Goal: Task Accomplishment & Management: Use online tool/utility

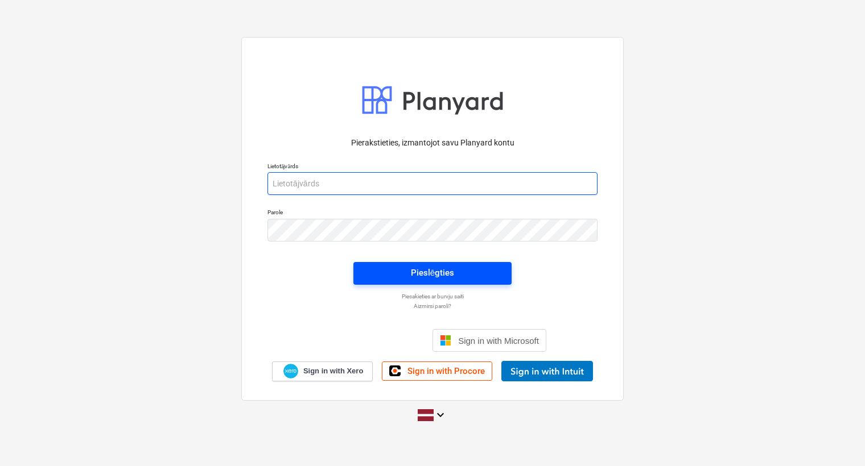
type input "[PERSON_NAME][EMAIL_ADDRESS][DOMAIN_NAME]"
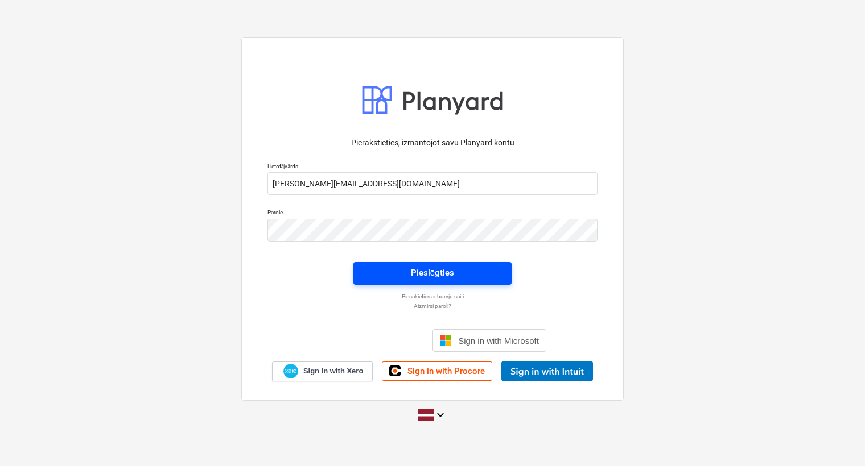
click at [407, 272] on span "Pieslēgties" at bounding box center [432, 273] width 131 height 15
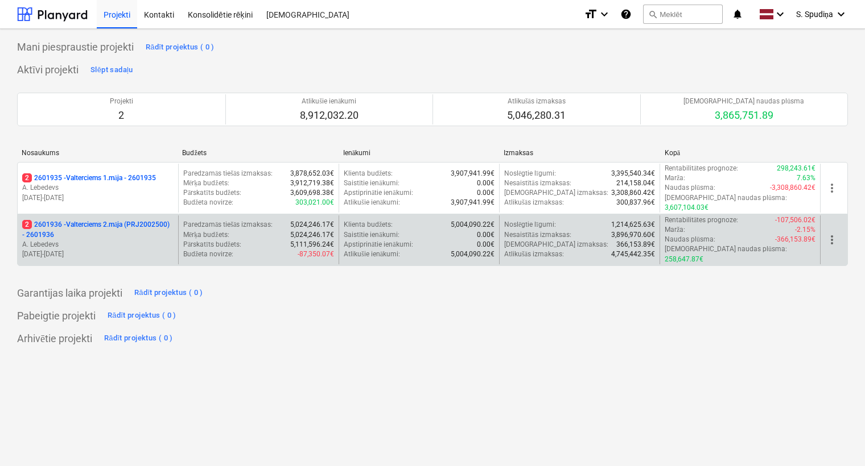
click at [118, 221] on p "2 2601936 - Valterciems 2.māja (PRJ2002500) - 2601936" at bounding box center [97, 229] width 151 height 19
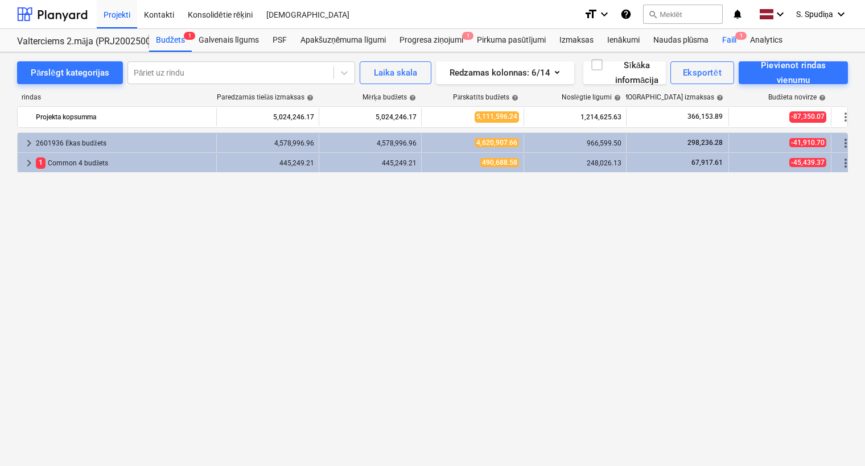
click at [738, 36] on span "1" at bounding box center [740, 36] width 11 height 8
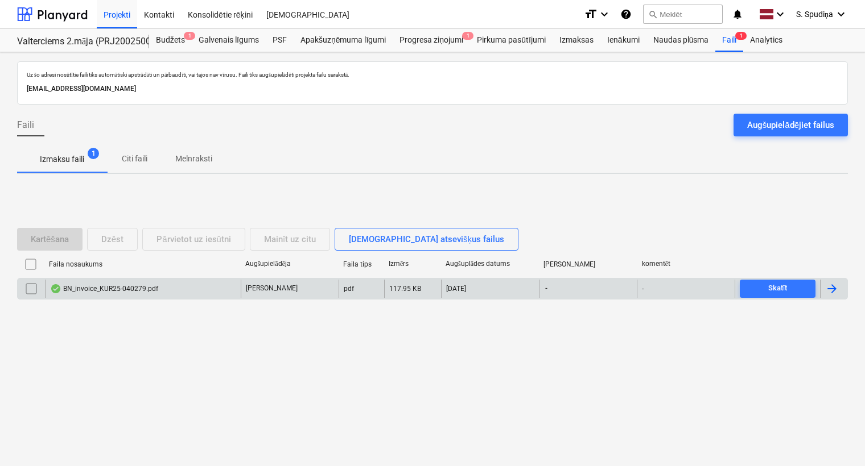
click at [108, 296] on div "BN_invoice_KUR25-040279.pdf" at bounding box center [143, 289] width 196 height 18
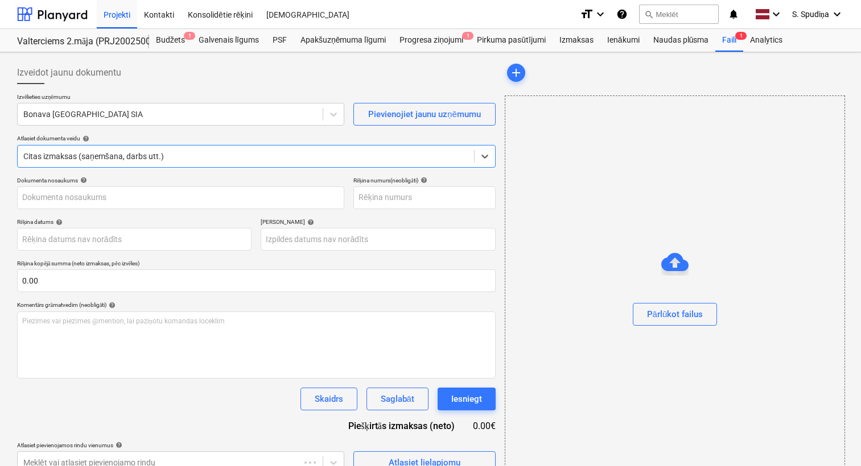
type input "KUR25-040279"
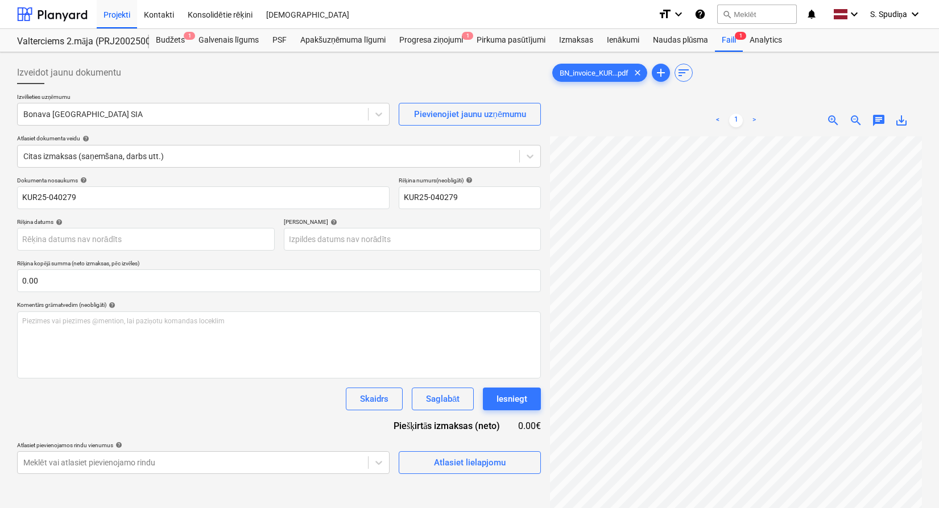
scroll to position [284, 260]
click at [864, 121] on span "save_alt" at bounding box center [902, 121] width 14 height 14
click at [116, 18] on div "Projekti" at bounding box center [117, 13] width 40 height 29
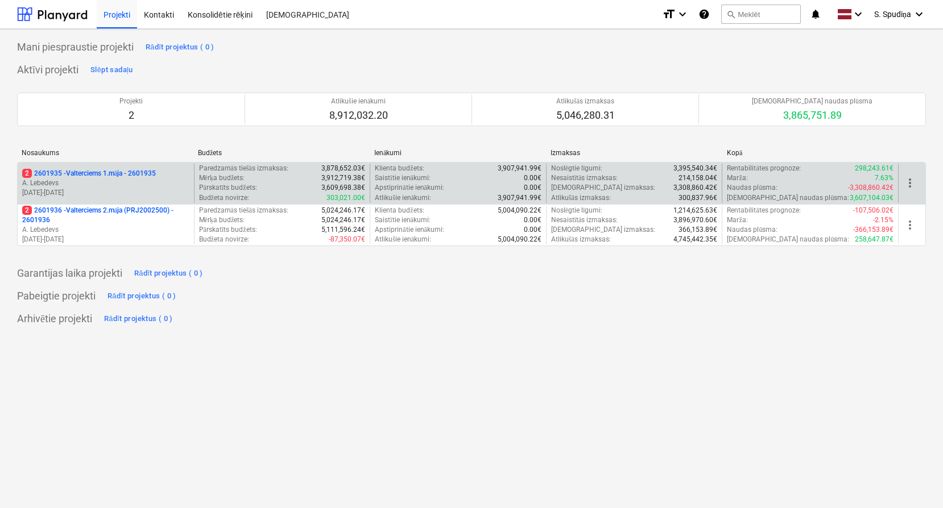
click at [113, 185] on p "A. Lebedevs" at bounding box center [105, 184] width 167 height 10
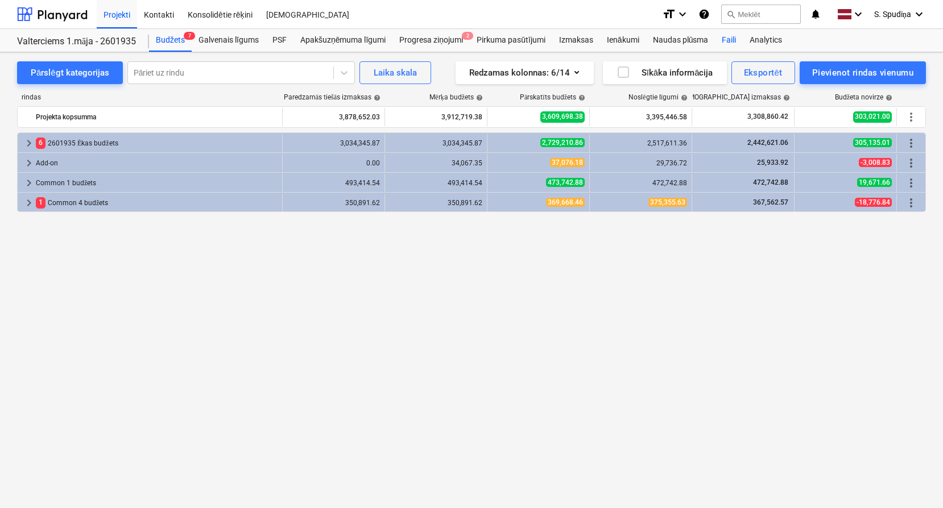
click at [722, 39] on div "Faili" at bounding box center [729, 40] width 28 height 23
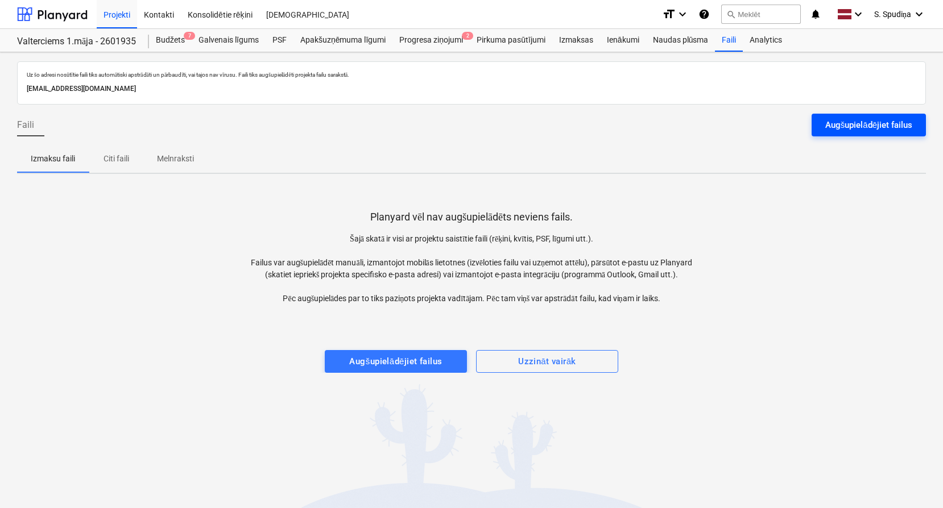
click at [858, 127] on div "Augšupielādējiet failus" at bounding box center [868, 125] width 87 height 15
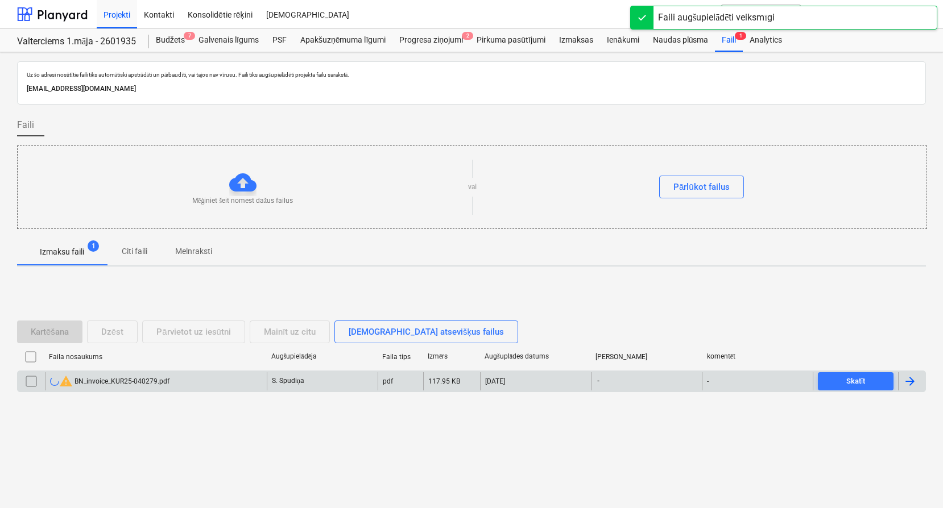
click at [141, 379] on div "warning BN_invoice_KUR25-040279.pdf" at bounding box center [109, 382] width 119 height 14
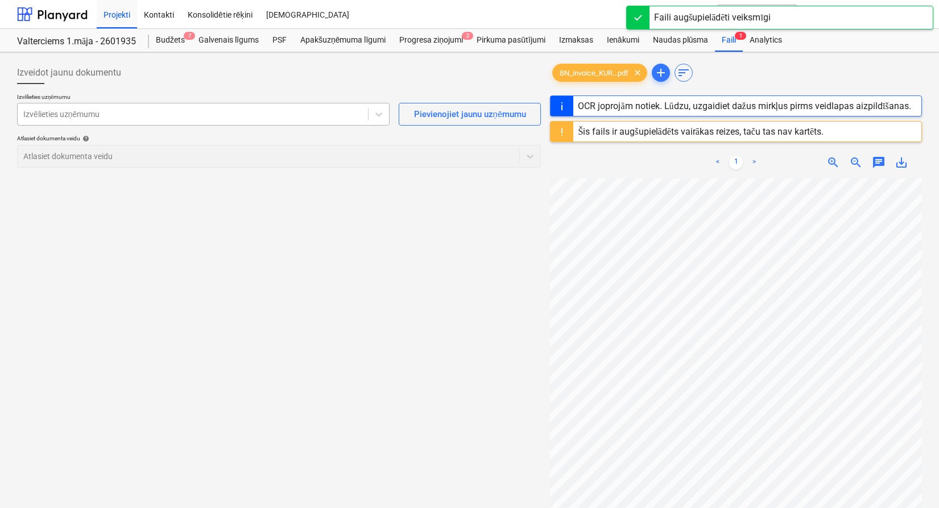
click at [169, 119] on div at bounding box center [192, 114] width 339 height 11
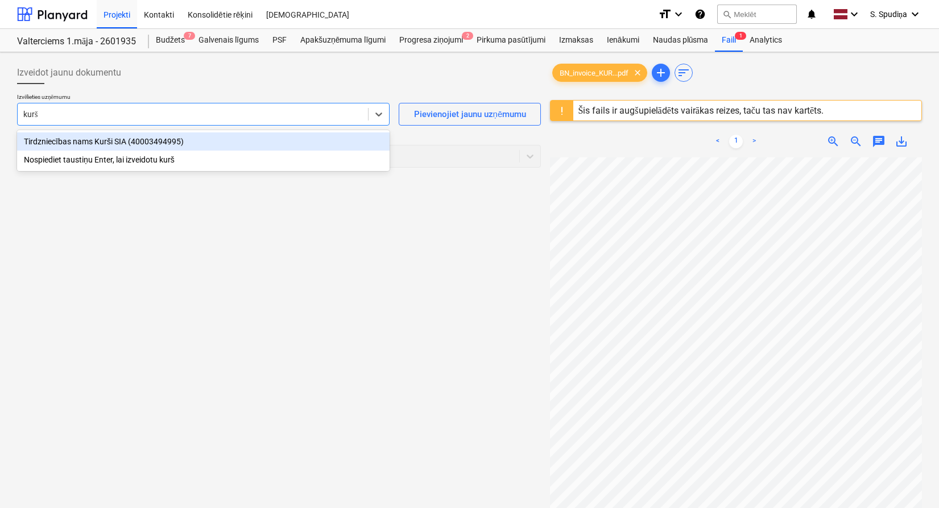
type input "kurši"
click at [166, 135] on div "Tirdzniecības nams Kurši SIA (40003494995)" at bounding box center [203, 142] width 373 height 18
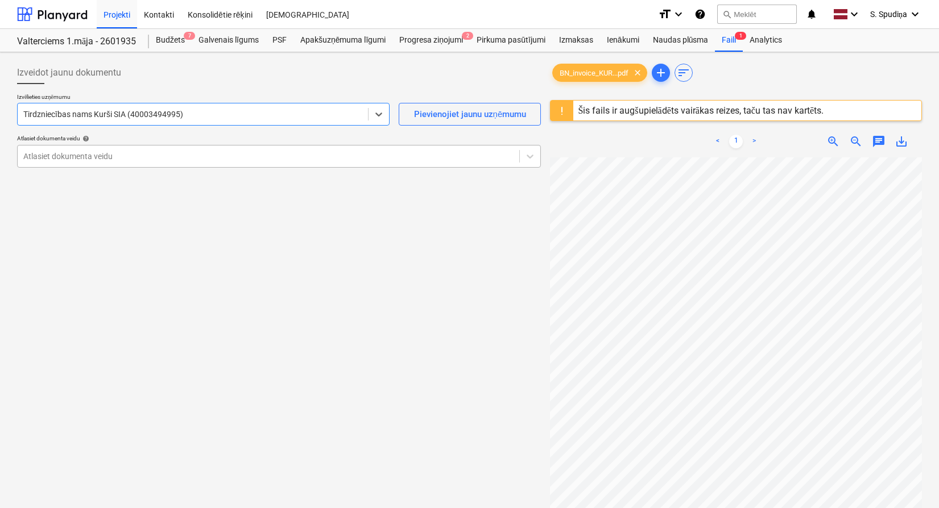
click at [141, 154] on div at bounding box center [268, 156] width 490 height 11
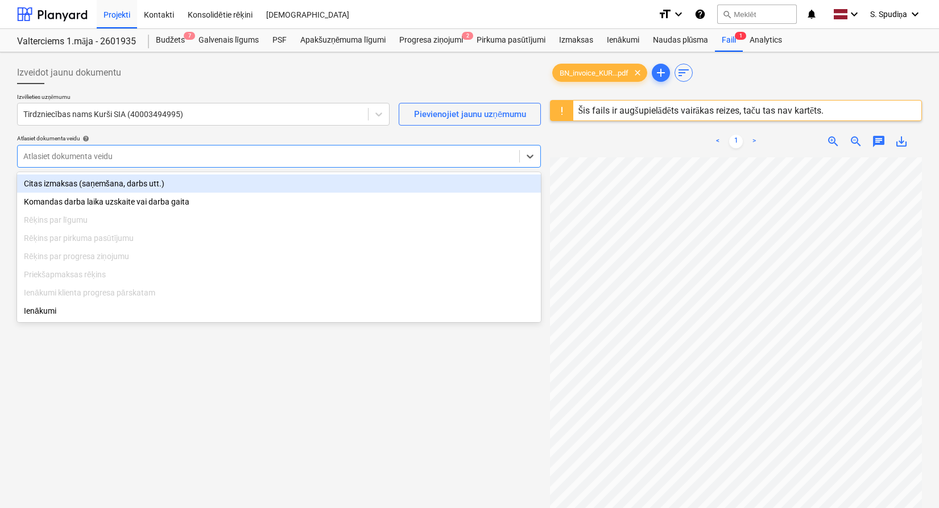
click at [88, 184] on div "Citas izmaksas (saņemšana, darbs utt.)" at bounding box center [279, 184] width 524 height 18
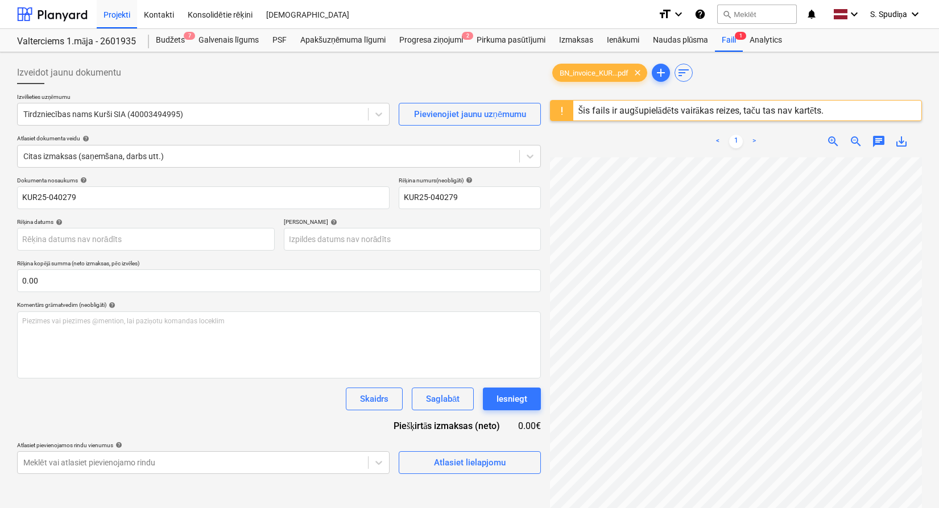
scroll to position [16, 259]
click at [73, 241] on body "Projekti Kontakti Konsolidētie rēķini Iesūtne format_size keyboard_arrow_down h…" at bounding box center [469, 254] width 939 height 508
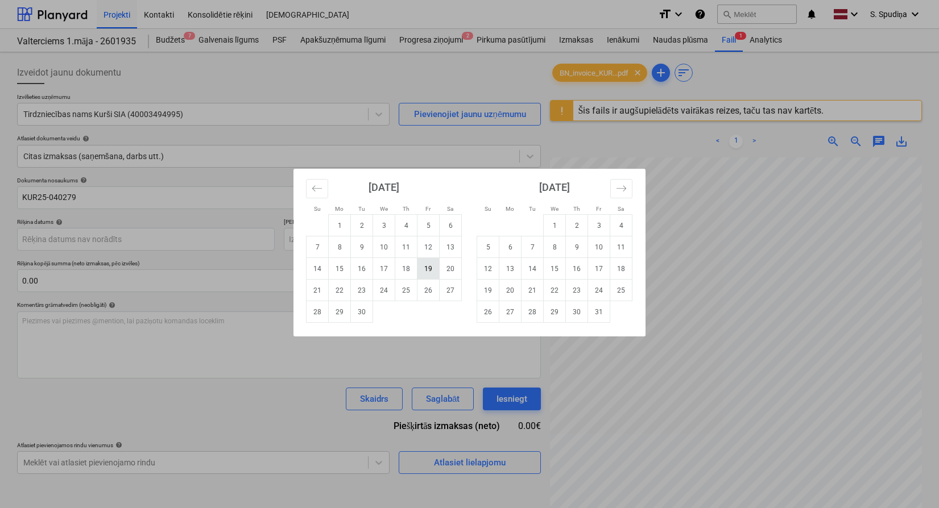
click at [427, 265] on td "19" at bounding box center [428, 269] width 22 height 22
type input "[DATE]"
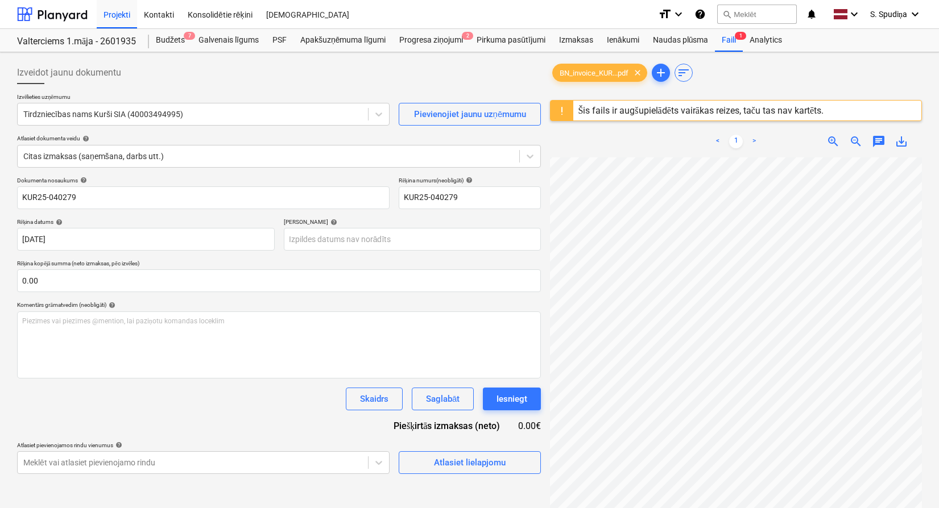
scroll to position [110, 85]
click at [386, 240] on body "Projekti Kontakti Konsolidētie rēķini Iesūtne format_size keyboard_arrow_down h…" at bounding box center [469, 254] width 939 height 508
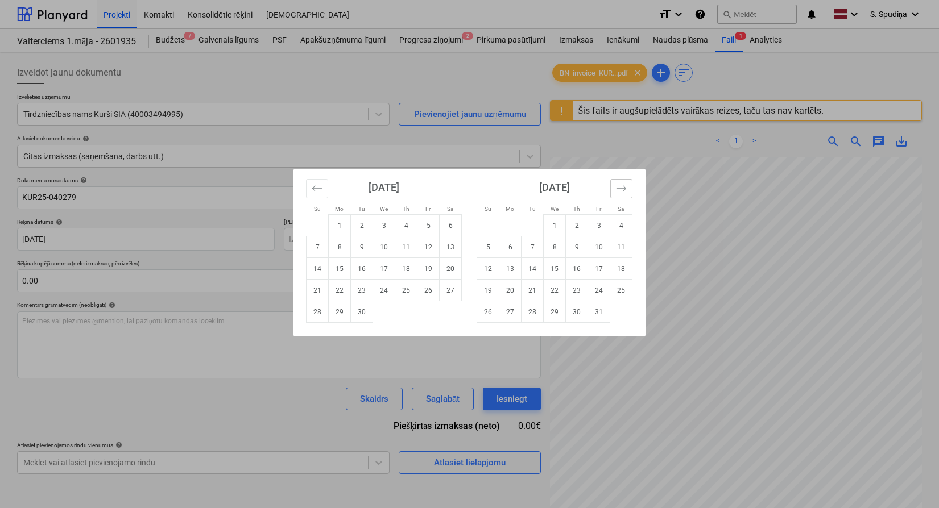
click at [624, 192] on icon "Move forward to switch to the next month." at bounding box center [621, 188] width 11 height 11
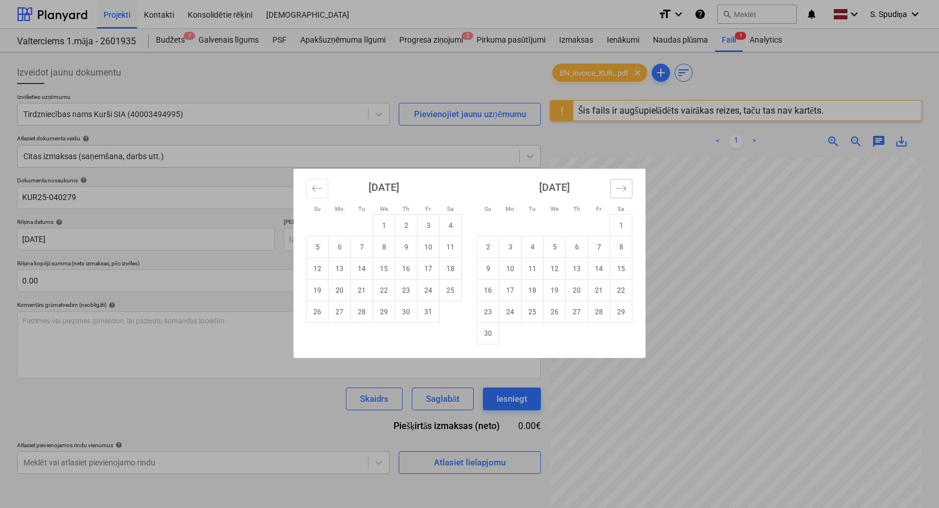
click at [624, 192] on icon "Move forward to switch to the next month." at bounding box center [621, 188] width 11 height 11
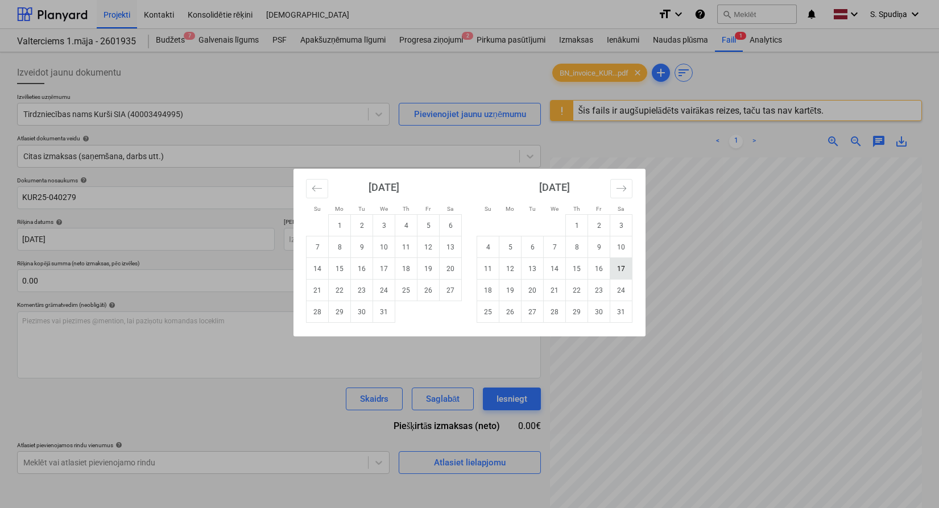
click at [618, 270] on td "17" at bounding box center [621, 269] width 22 height 22
type input "[DATE]"
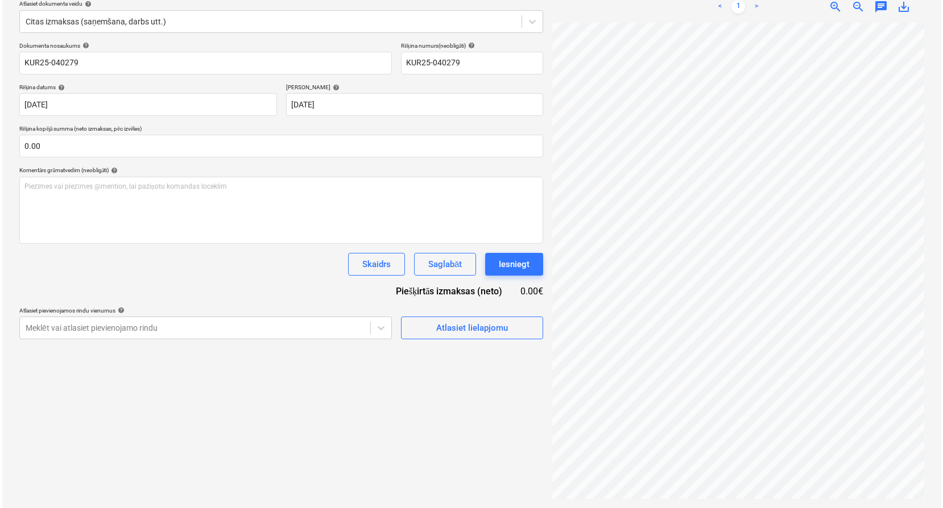
scroll to position [183, 74]
click at [436, 329] on div "Atlasiet lielapjomu" at bounding box center [470, 328] width 72 height 15
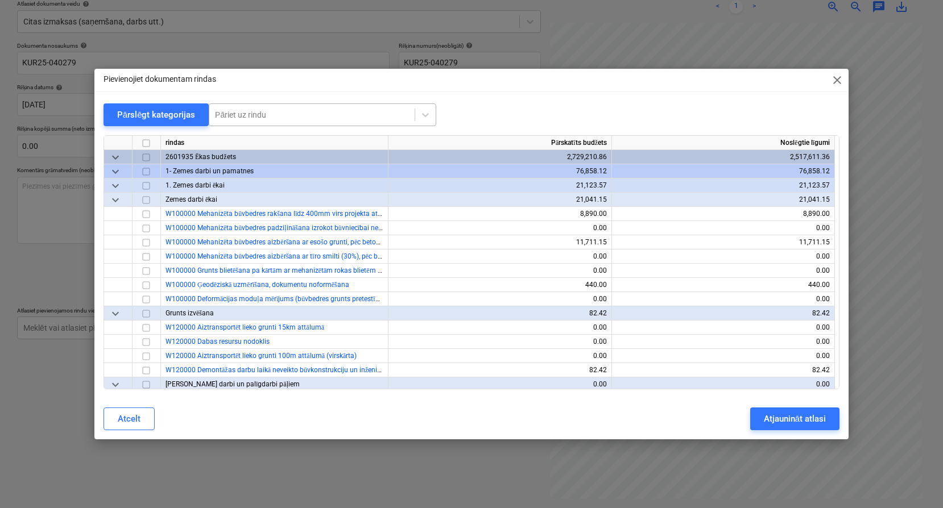
click at [249, 115] on div at bounding box center [312, 114] width 194 height 11
type input "atdur"
click at [293, 142] on div "-- -- -- -- W436200 Durvju atduras uz iekšdurvju roktura" at bounding box center [321, 142] width 228 height 18
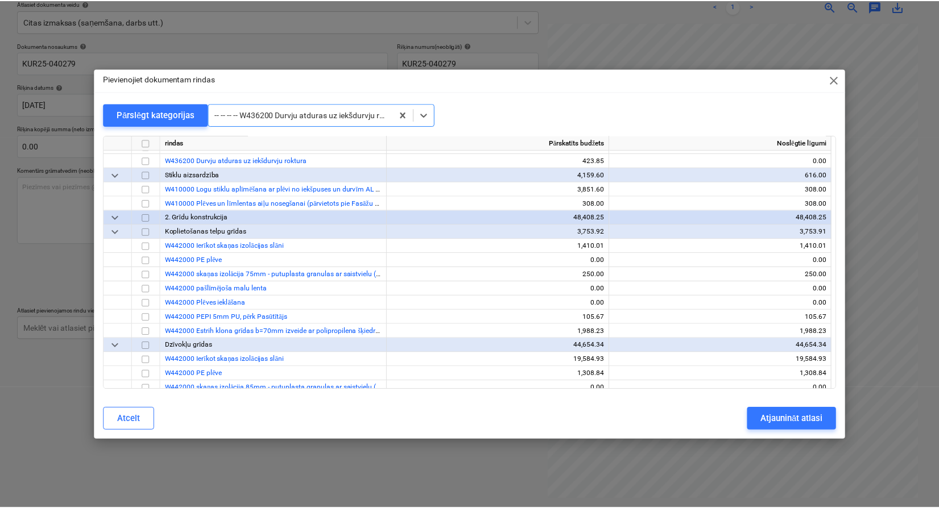
scroll to position [3498, 0]
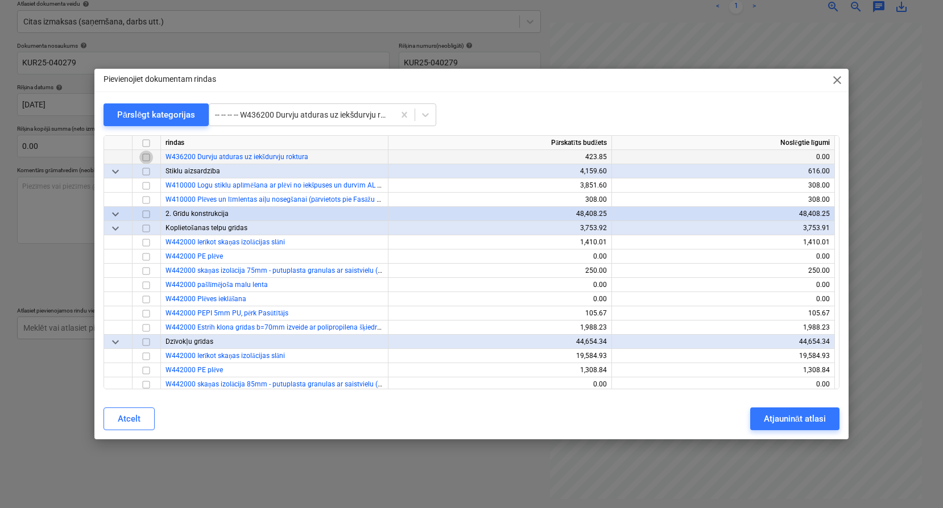
click at [144, 159] on input "checkbox" at bounding box center [146, 158] width 14 height 14
click at [782, 423] on div "Atjaunināt atlasi" at bounding box center [795, 419] width 62 height 15
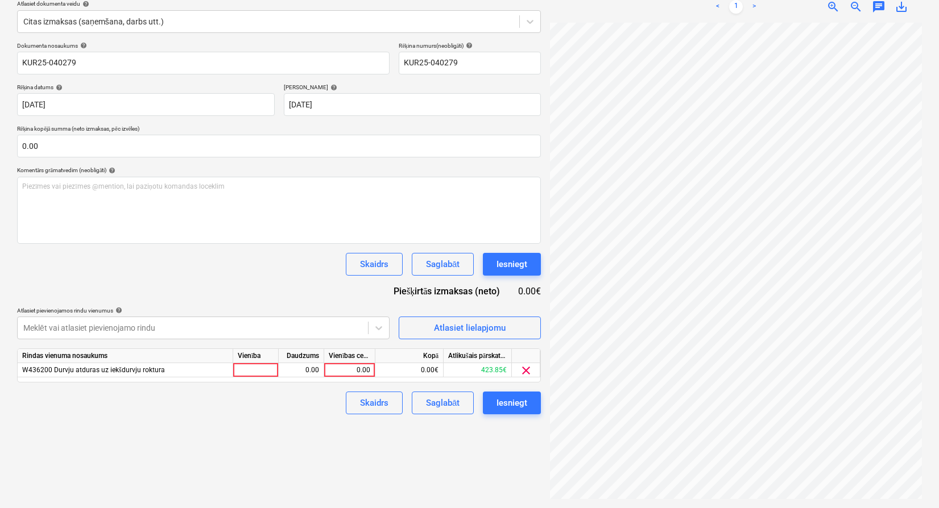
scroll to position [187, 260]
click at [519, 379] on div "Izveidot jaunu dokumentu Izvēlieties uzņēmumu Tirdzniecības nams Kurši SIA (400…" at bounding box center [470, 213] width 914 height 582
click at [357, 369] on div "0.00" at bounding box center [350, 370] width 42 height 14
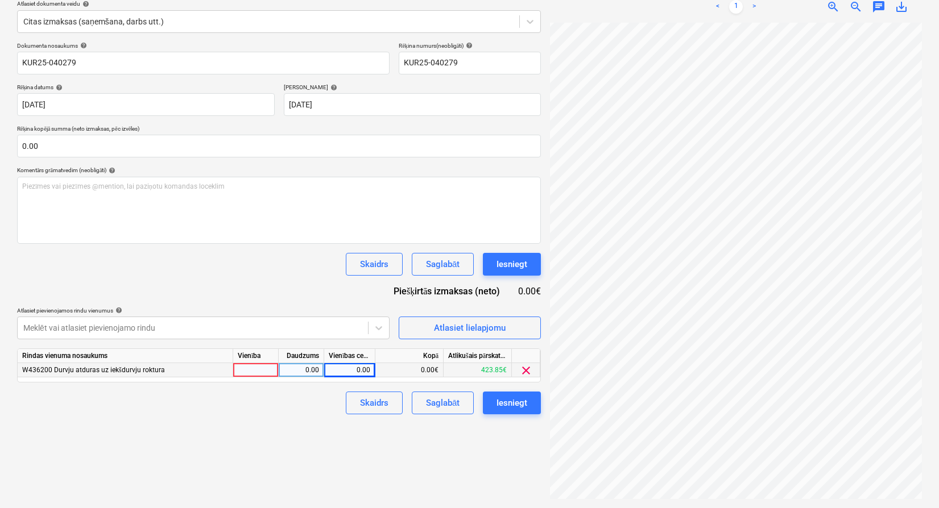
click at [362, 369] on div "0.00" at bounding box center [350, 370] width 42 height 14
type input "323.81"
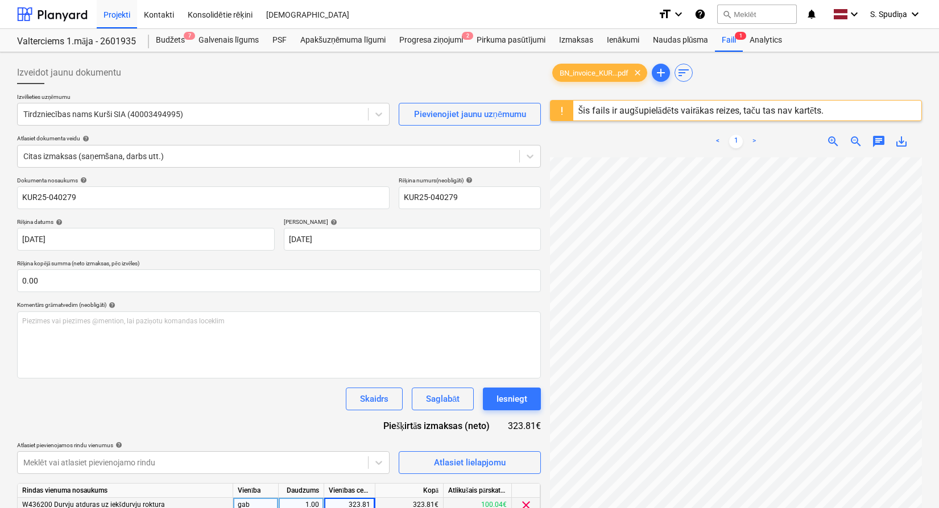
scroll to position [135, 0]
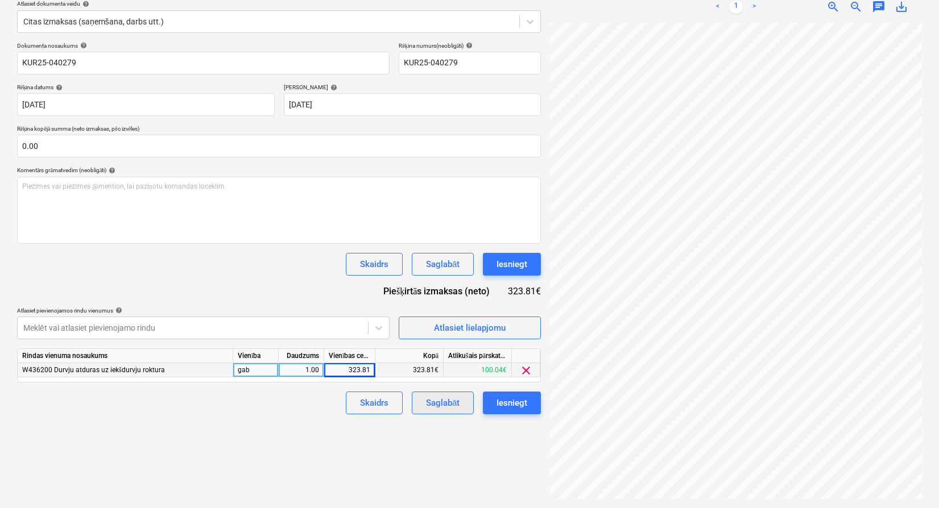
click at [456, 402] on div "Saglabāt" at bounding box center [443, 403] width 34 height 15
